Goal: Task Accomplishment & Management: Complete application form

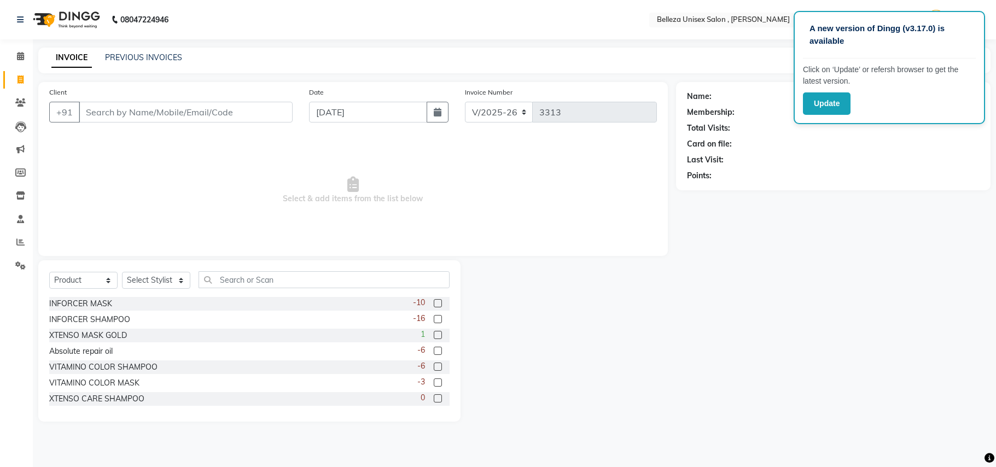
select select "4047"
select select "service"
click at [49, 272] on select "Select Service Product Membership Package Voucher Prepaid Gift Card" at bounding box center [83, 280] width 68 height 17
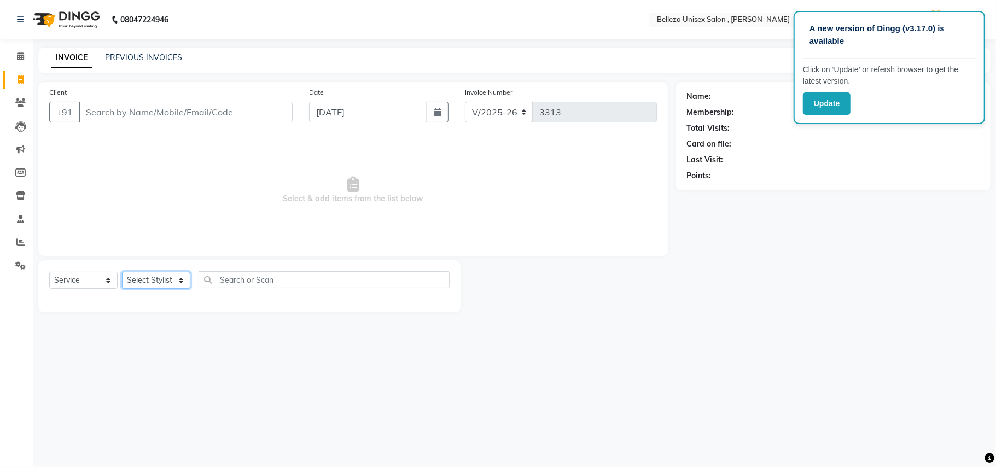
click at [154, 279] on select "Select Stylist Amit Rai Barsa Boss Gulsher Jeena Rai Nima lama Rashid Rubina Sh…" at bounding box center [156, 280] width 68 height 17
select select "65377"
click at [122, 272] on select "Select Stylist Amit Rai Barsa Boss Gulsher Jeena Rai Nima lama Rashid Rubina Sh…" at bounding box center [156, 280] width 68 height 17
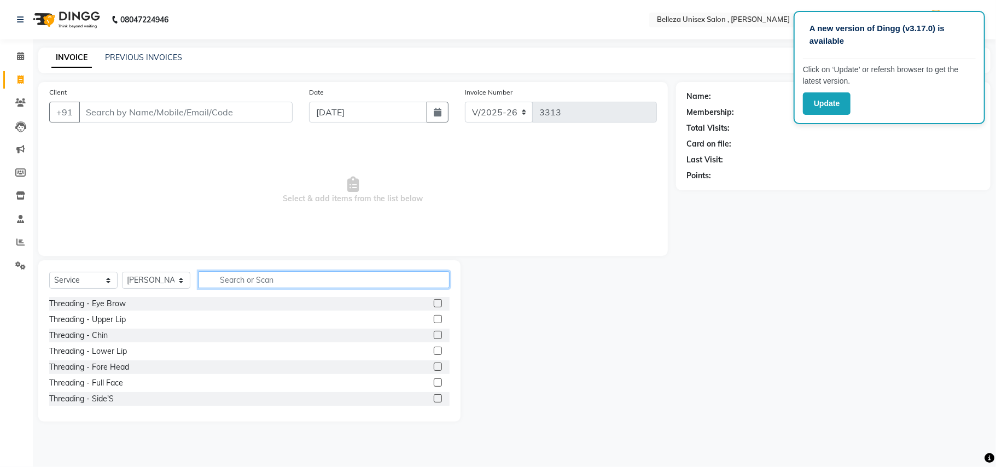
click at [282, 272] on input "text" at bounding box center [324, 279] width 251 height 17
type input "ped"
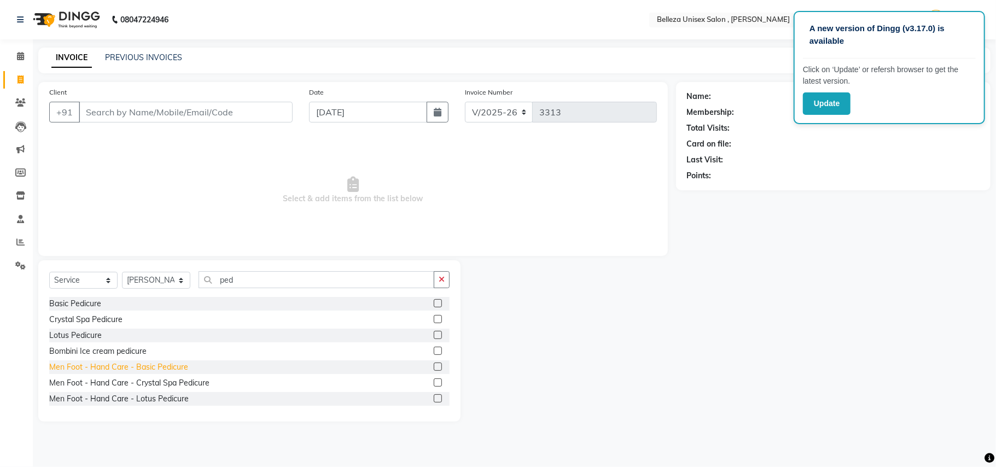
click at [158, 366] on div "Men Foot - Hand Care - Basic Pedicure" at bounding box center [118, 367] width 139 height 11
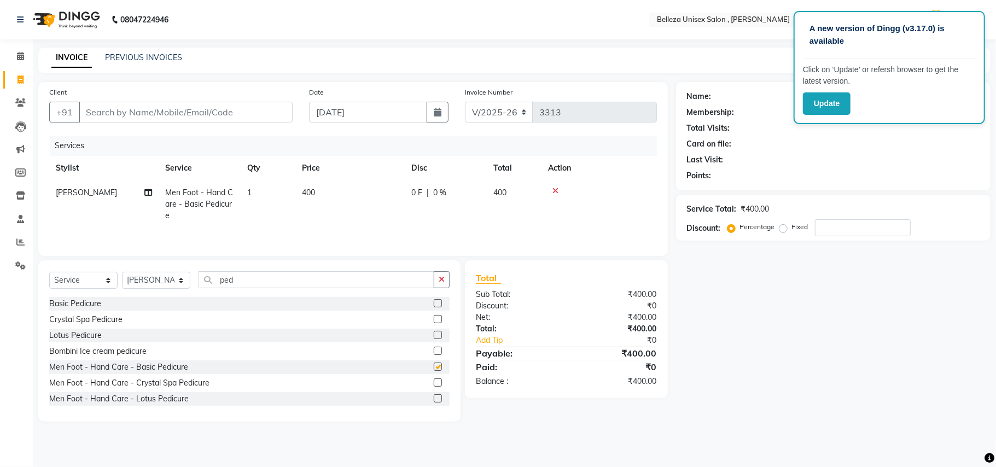
checkbox input "false"
click at [165, 287] on select "Select Stylist Amit Rai Barsa Boss Gulsher Jeena Rai Nima lama Rashid Rubina Sh…" at bounding box center [156, 280] width 68 height 17
select select "52542"
click at [122, 275] on select "Select Stylist Amit Rai Barsa Boss Gulsher Jeena Rai Nima lama Rashid Rubina Sh…" at bounding box center [156, 280] width 68 height 17
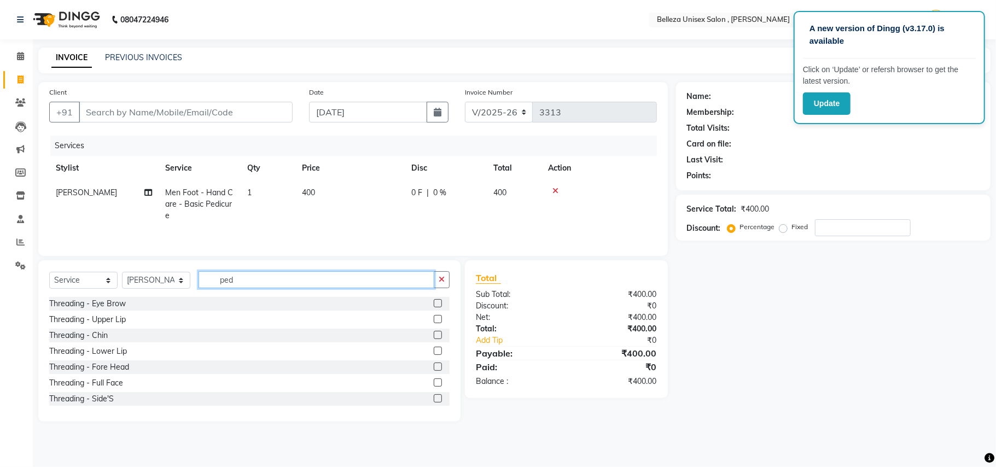
click at [282, 283] on input "ped" at bounding box center [317, 279] width 236 height 17
type input "p"
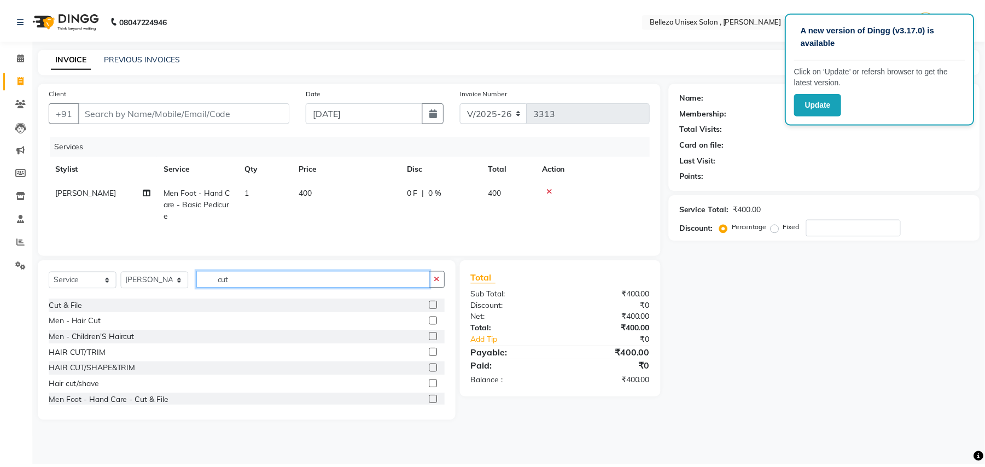
scroll to position [96, 0]
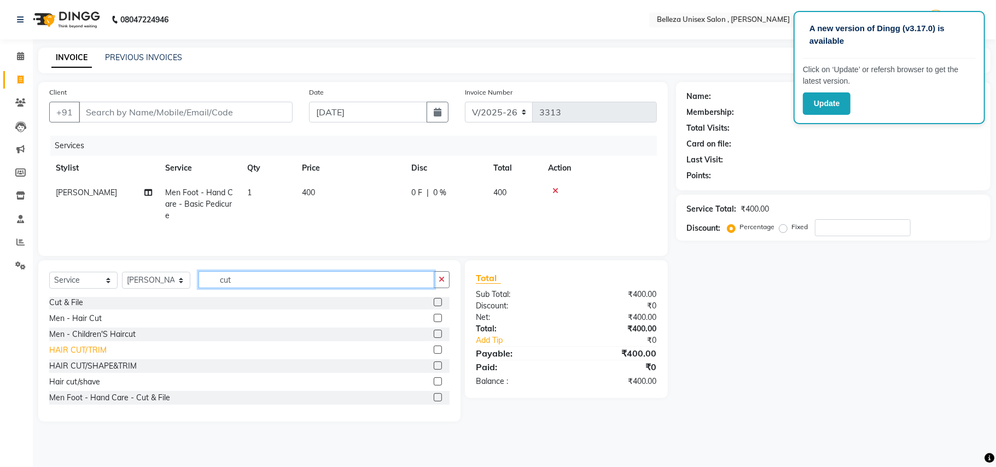
type input "cut"
click at [88, 351] on div "HAIR CUT/TRIM" at bounding box center [77, 350] width 57 height 11
checkbox input "false"
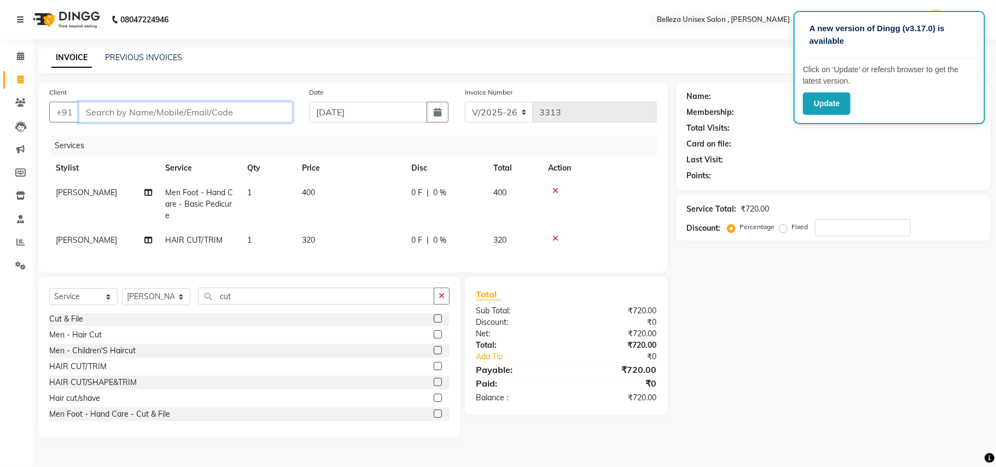
click at [213, 106] on input "Client" at bounding box center [186, 112] width 214 height 21
type input "9"
type input "0"
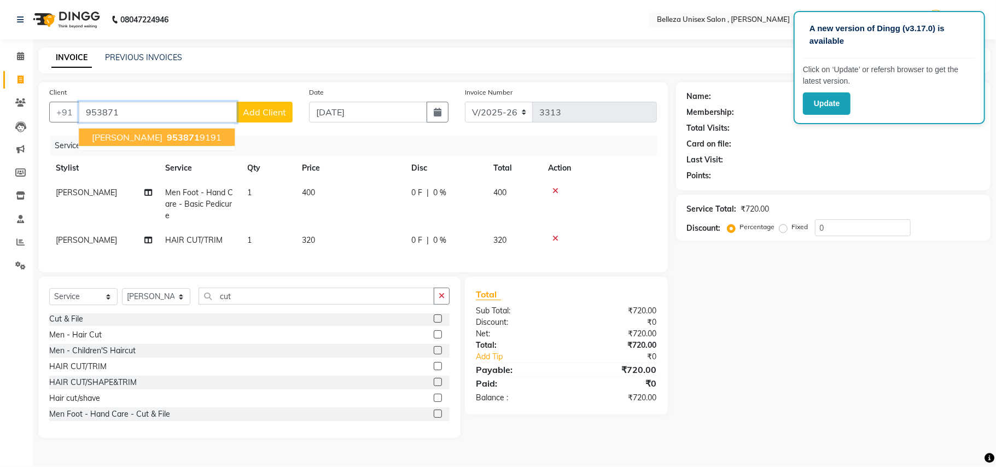
click at [188, 132] on span "953871" at bounding box center [183, 137] width 33 height 11
type input "9538719191"
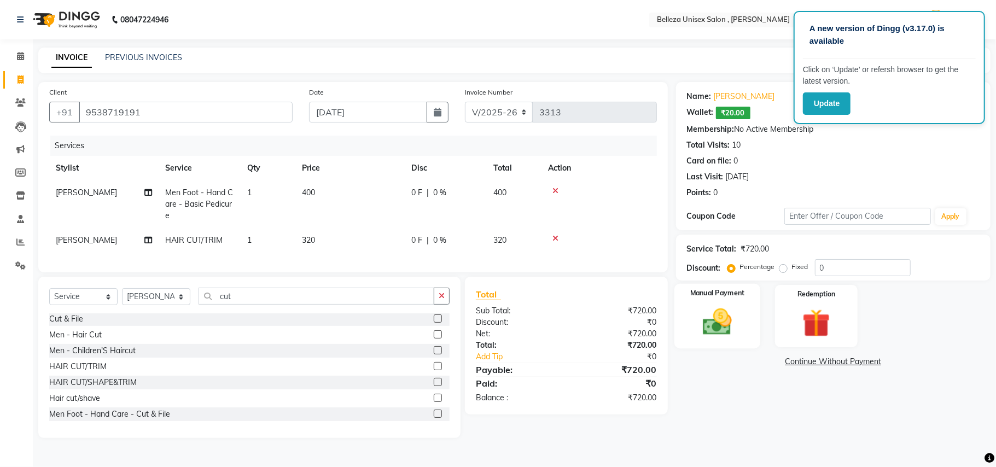
drag, startPoint x: 723, startPoint y: 338, endPoint x: 719, endPoint y: 330, distance: 8.1
click at [723, 337] on img at bounding box center [718, 322] width 48 height 34
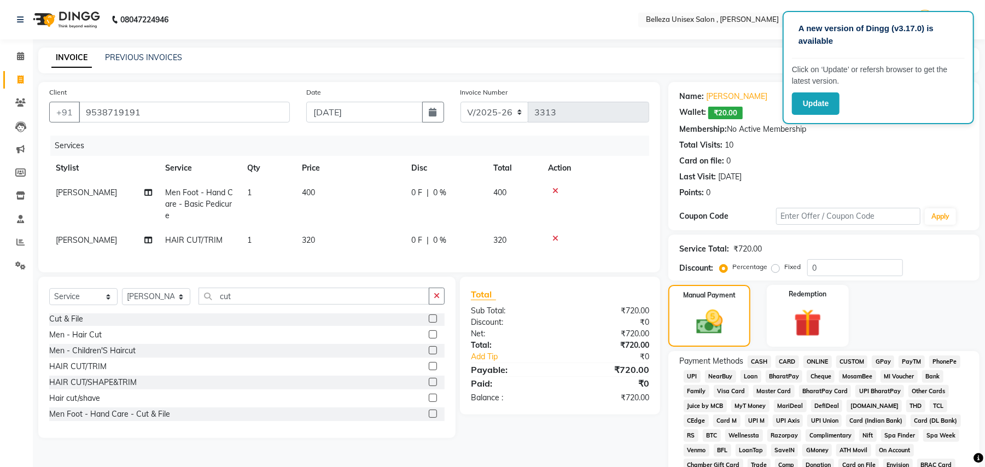
click at [791, 359] on span "CARD" at bounding box center [788, 362] width 24 height 13
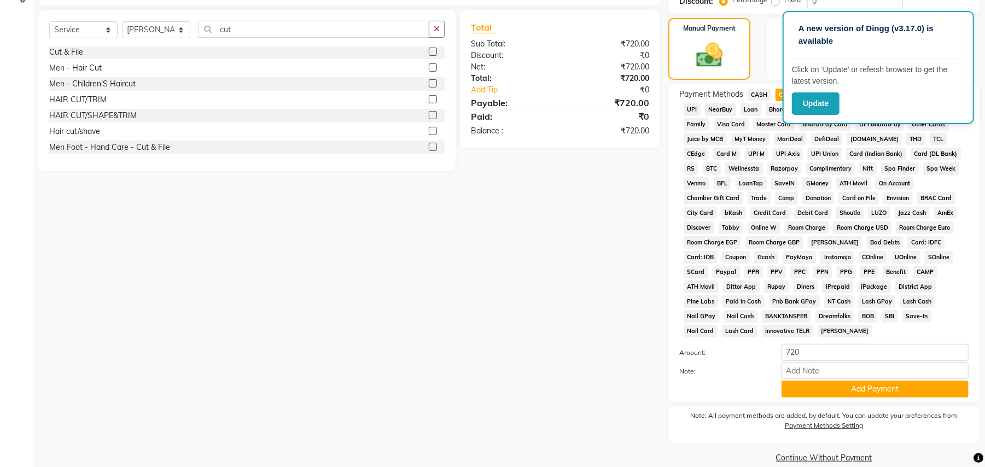
scroll to position [270, 0]
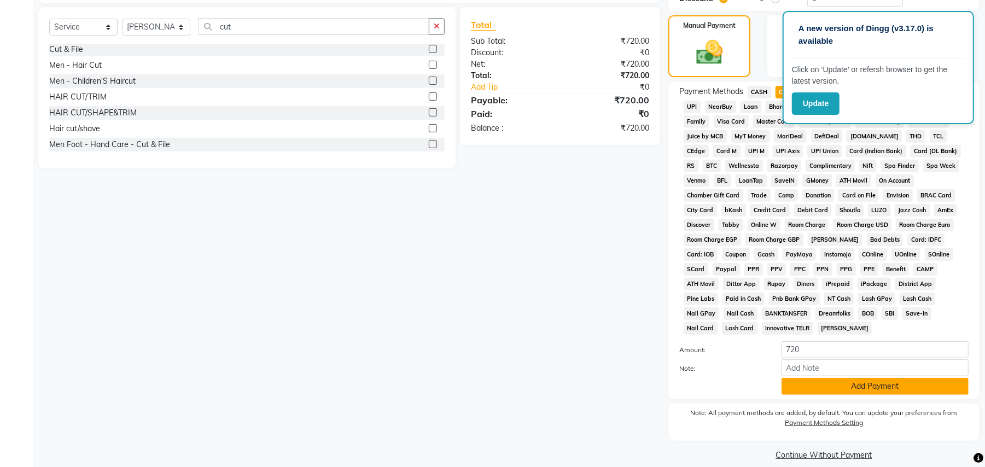
click at [864, 378] on button "Add Payment" at bounding box center [875, 386] width 187 height 17
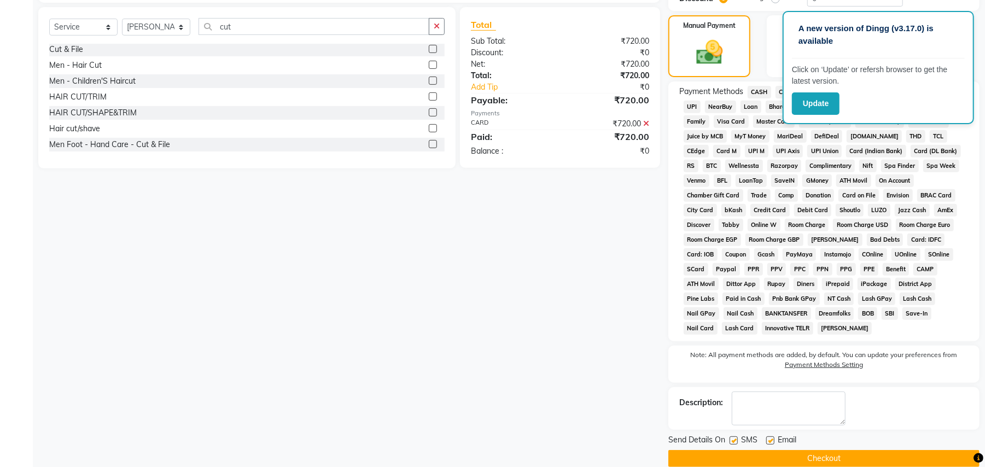
click at [845, 450] on button "Checkout" at bounding box center [824, 458] width 311 height 17
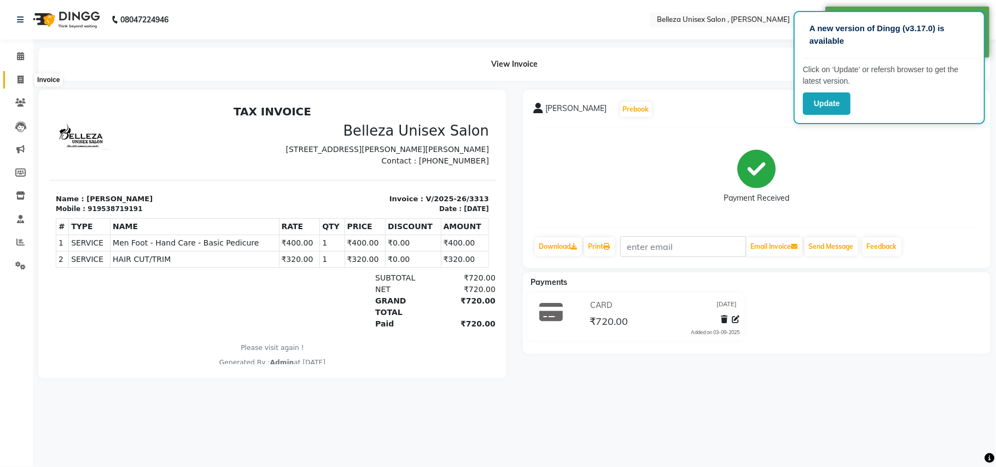
click at [16, 77] on span at bounding box center [20, 80] width 19 height 13
select select "service"
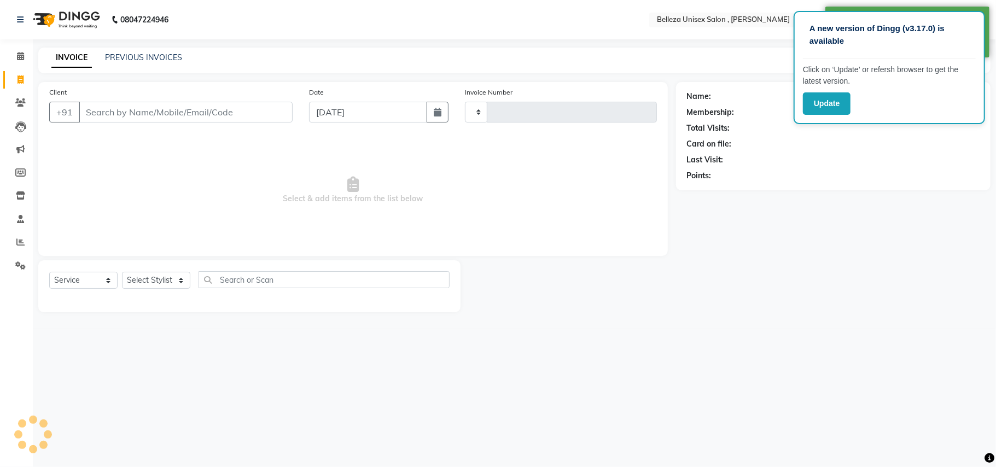
type input "3314"
select select "4047"
click at [132, 108] on input "Client" at bounding box center [186, 112] width 214 height 21
select select "product"
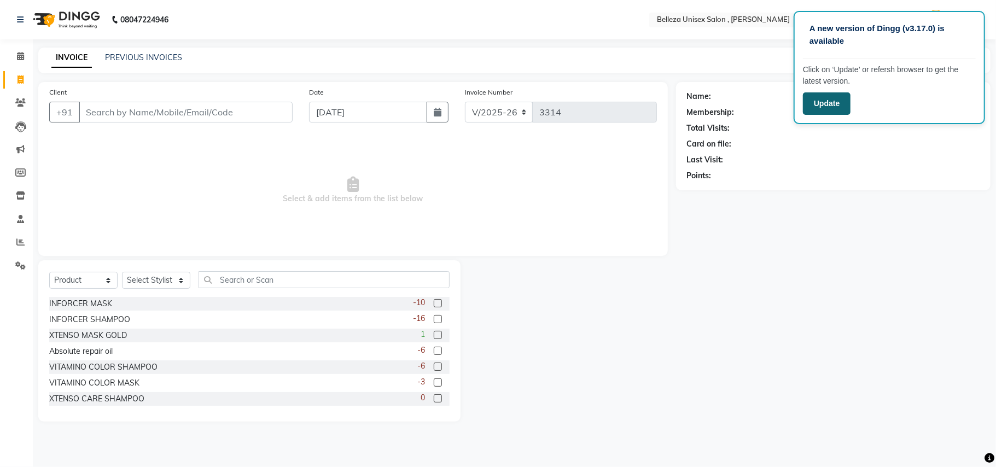
click at [824, 95] on button "Update" at bounding box center [827, 103] width 48 height 22
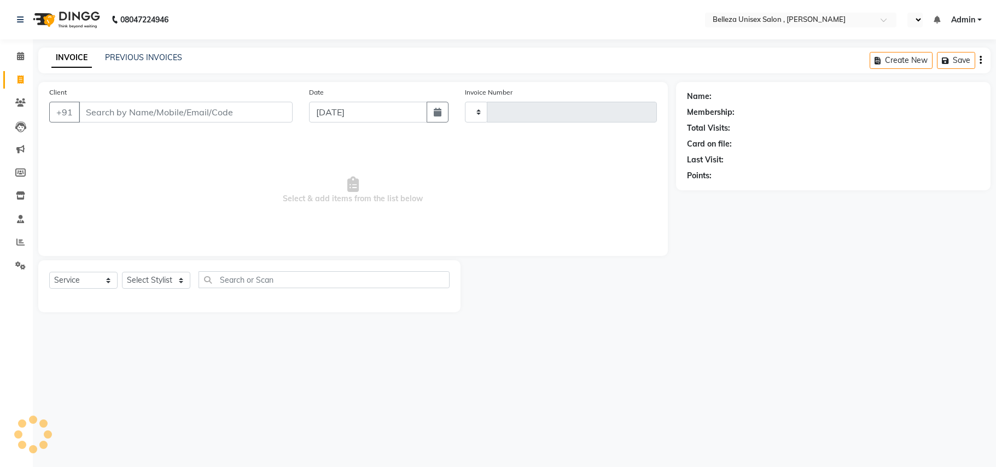
select select "service"
select select "en"
type input "3314"
select select "4047"
select select "product"
